Goal: Task Accomplishment & Management: Complete application form

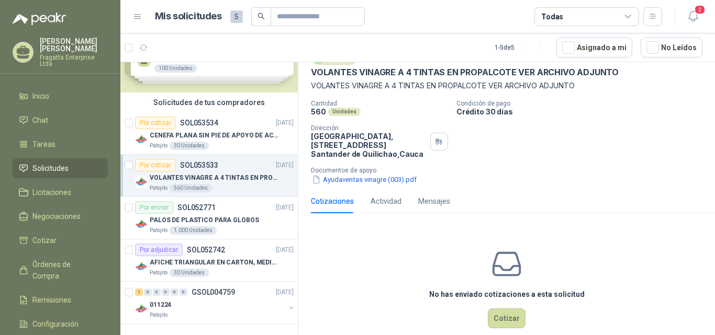
scroll to position [48, 0]
click at [498, 317] on button "Cotizar" at bounding box center [507, 318] width 38 height 20
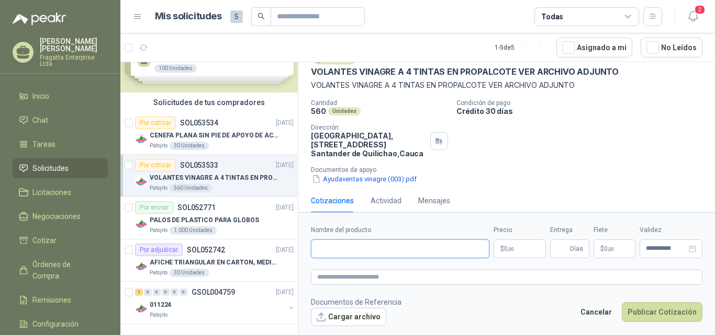
click at [378, 253] on input "Nombre del producto" at bounding box center [400, 249] width 178 height 19
type input "**********"
click at [523, 246] on p "$ 0 ,00" at bounding box center [519, 249] width 52 height 19
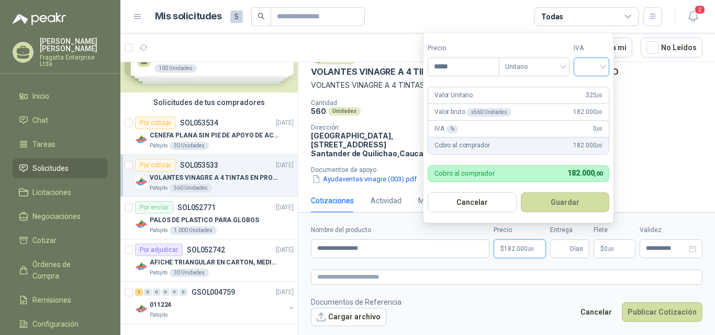
type input "*****"
click at [599, 60] on input "search" at bounding box center [591, 66] width 23 height 16
click at [590, 83] on div "19%" at bounding box center [593, 89] width 19 height 12
click at [562, 68] on span "Unitario" at bounding box center [536, 67] width 58 height 16
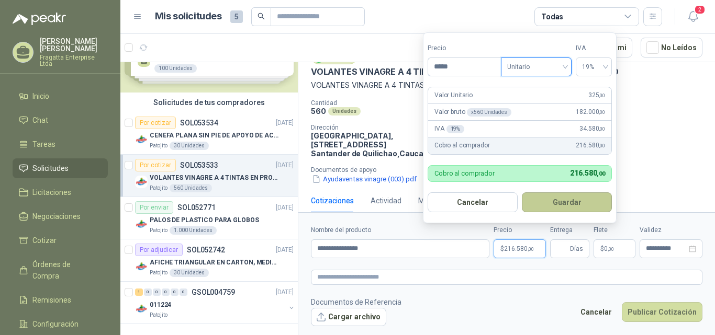
click at [540, 202] on button "Guardar" at bounding box center [567, 203] width 90 height 20
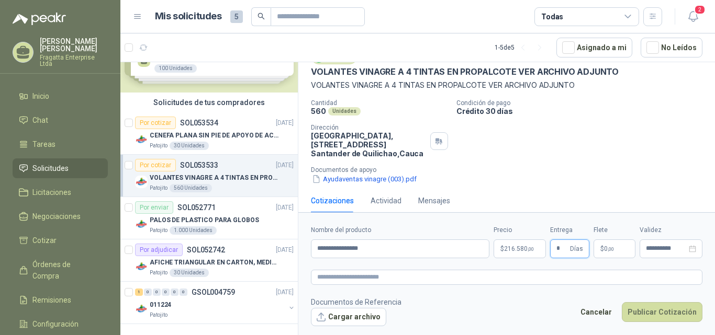
scroll to position [57, 0]
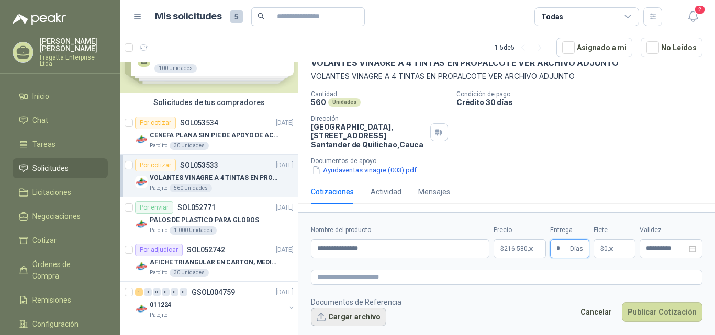
type input "*"
click at [368, 316] on button "Cargar archivo" at bounding box center [348, 317] width 75 height 19
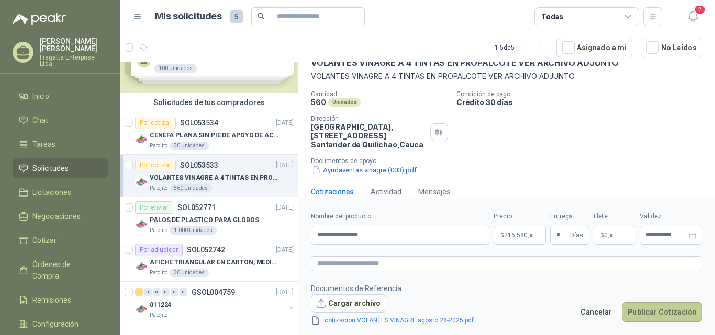
click at [656, 312] on button "Publicar Cotización" at bounding box center [662, 312] width 81 height 20
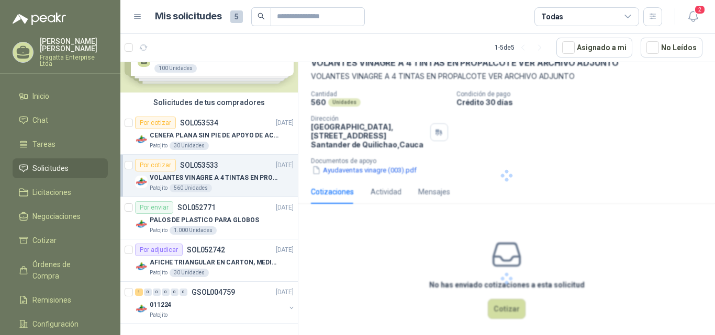
scroll to position [0, 0]
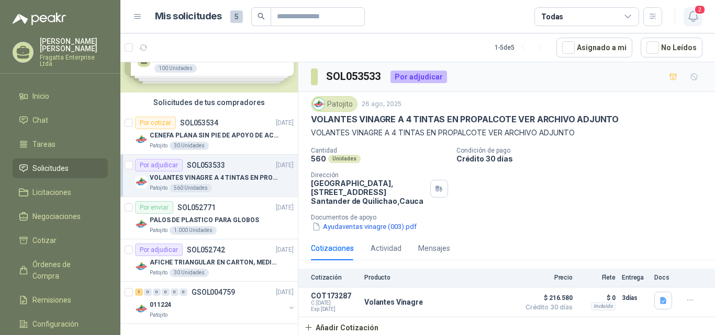
click at [690, 18] on icon "button" at bounding box center [692, 16] width 13 height 13
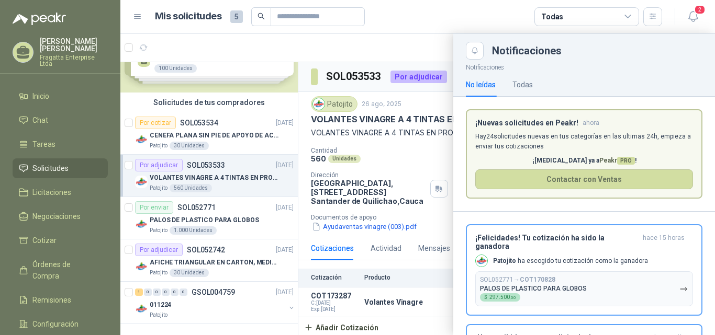
click at [236, 123] on div at bounding box center [417, 184] width 594 height 302
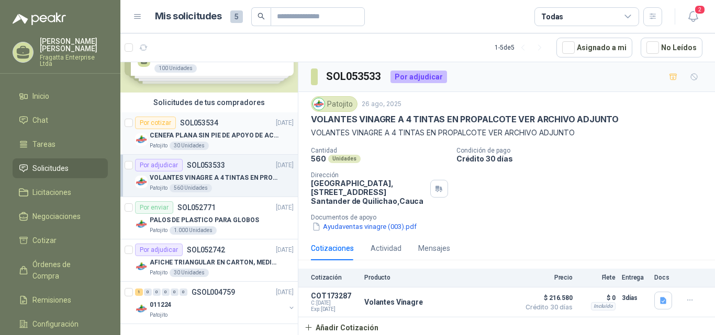
click at [230, 129] on div "Por cotizar SOL053534 [DATE]" at bounding box center [214, 123] width 159 height 13
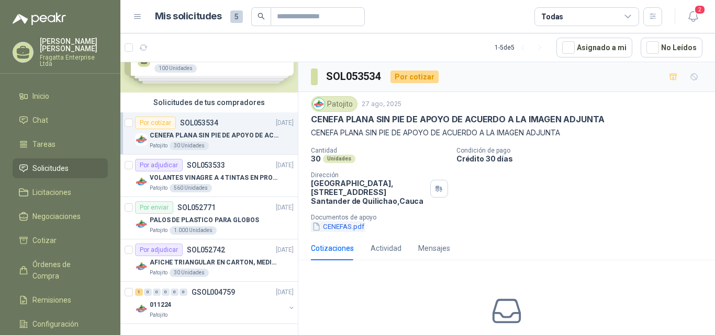
click at [347, 224] on button "CENEFAS.pdf" at bounding box center [338, 226] width 54 height 11
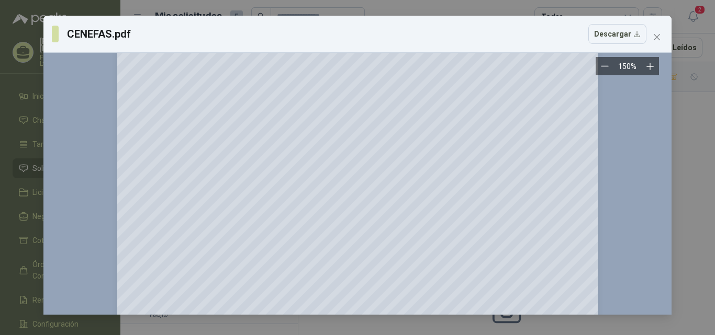
scroll to position [49, 0]
